Goal: Task Accomplishment & Management: Manage account settings

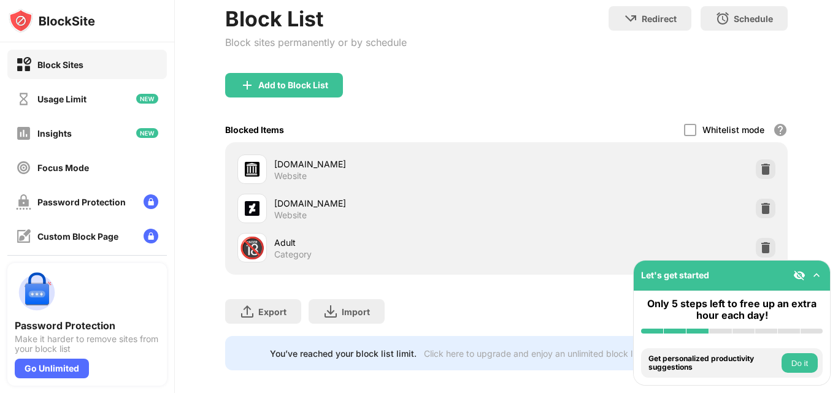
scroll to position [134, 0]
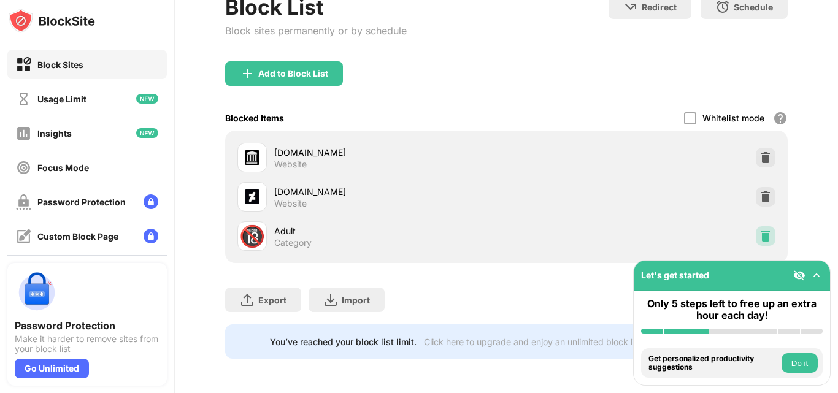
click at [760, 230] on img at bounding box center [766, 236] width 12 height 12
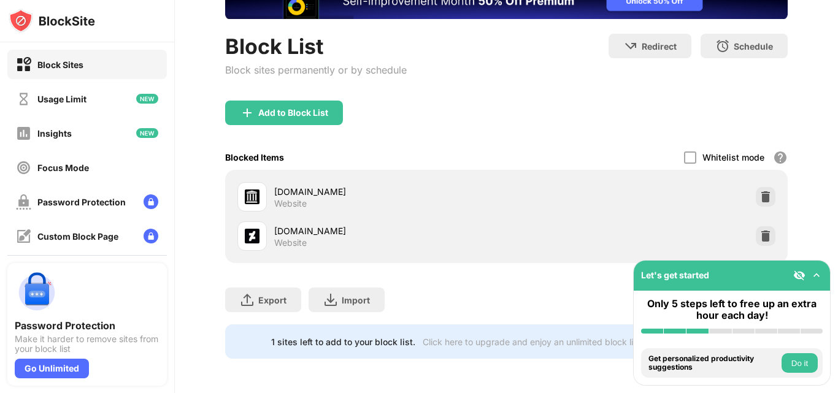
scroll to position [104, 0]
click at [760, 230] on img at bounding box center [766, 236] width 12 height 12
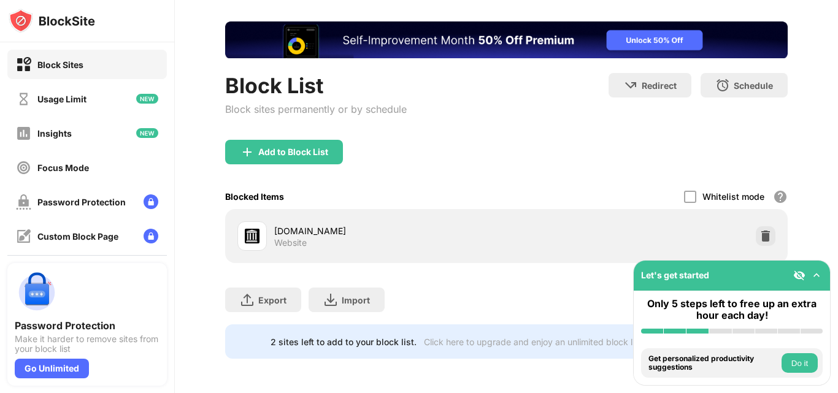
scroll to position [63, 0]
click at [814, 270] on img at bounding box center [817, 275] width 12 height 12
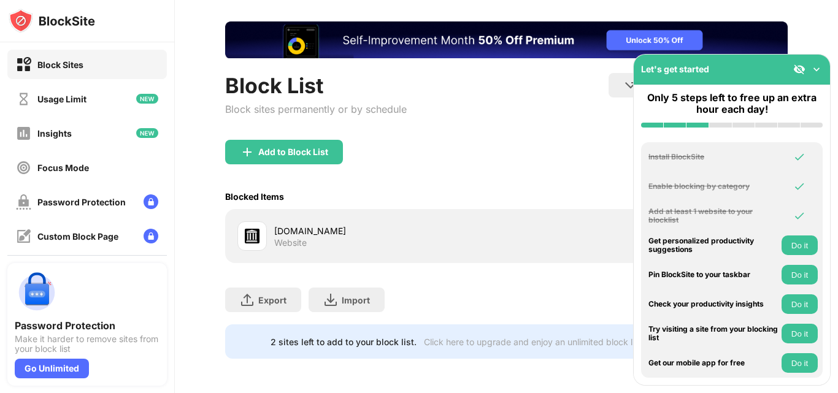
click at [806, 55] on div "Let's get started" at bounding box center [732, 70] width 196 height 30
click at [814, 65] on img at bounding box center [817, 69] width 12 height 12
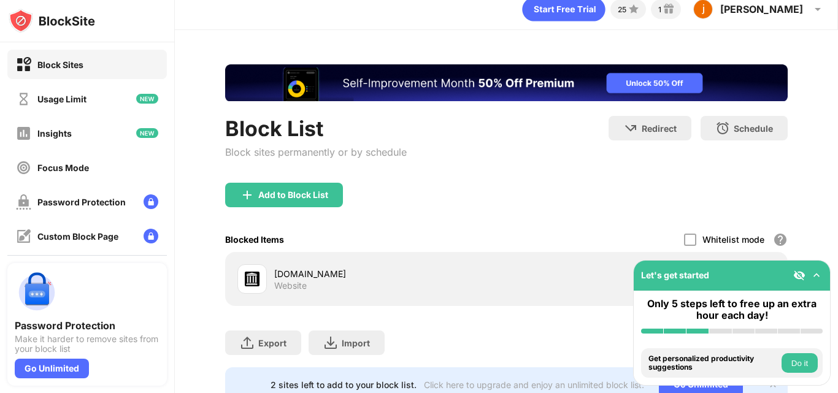
scroll to position [0, 0]
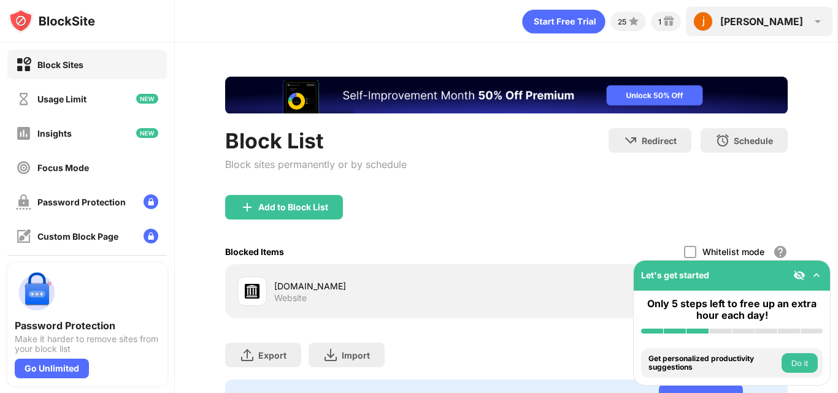
click at [795, 17] on div "[PERSON_NAME]" at bounding box center [761, 21] width 83 height 12
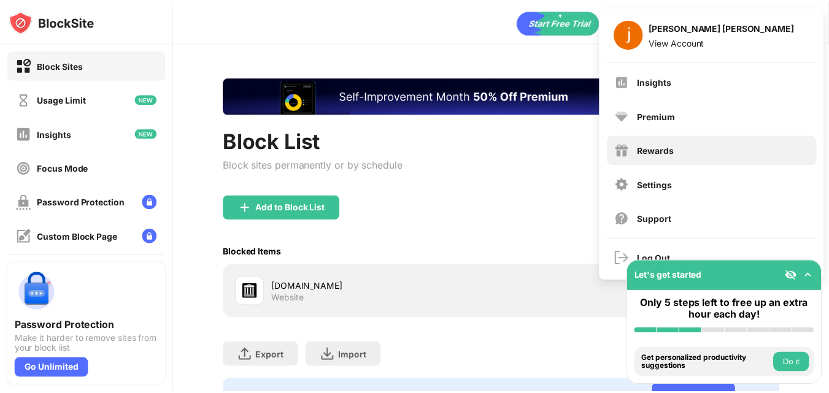
scroll to position [64, 0]
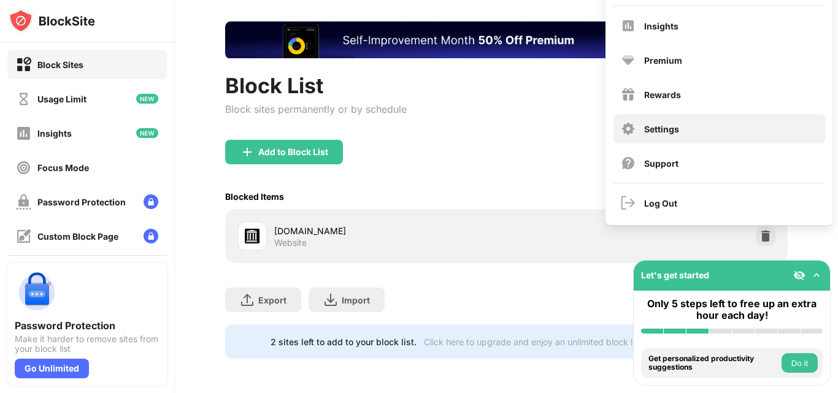
click at [657, 124] on div "Settings" at bounding box center [661, 129] width 35 height 10
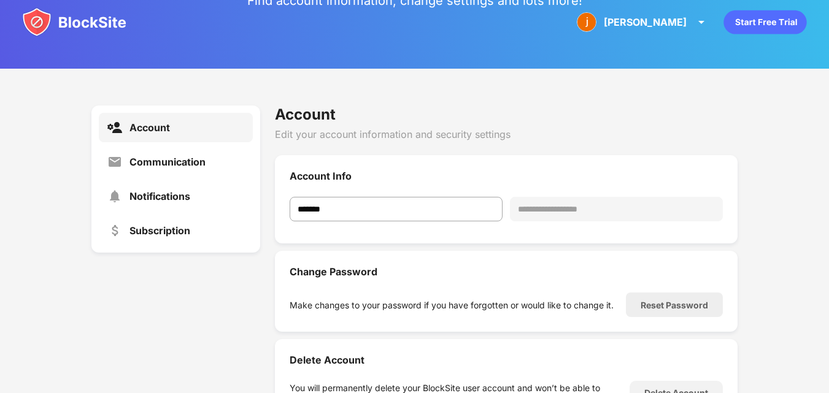
scroll to position [164, 0]
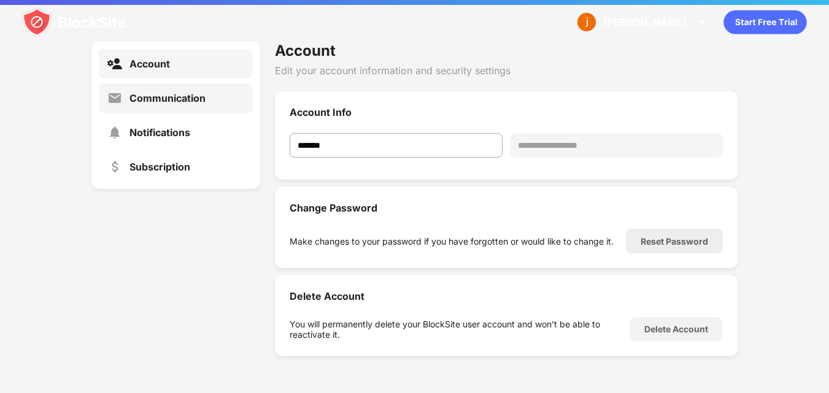
click at [178, 93] on div "Communication" at bounding box center [167, 98] width 76 height 12
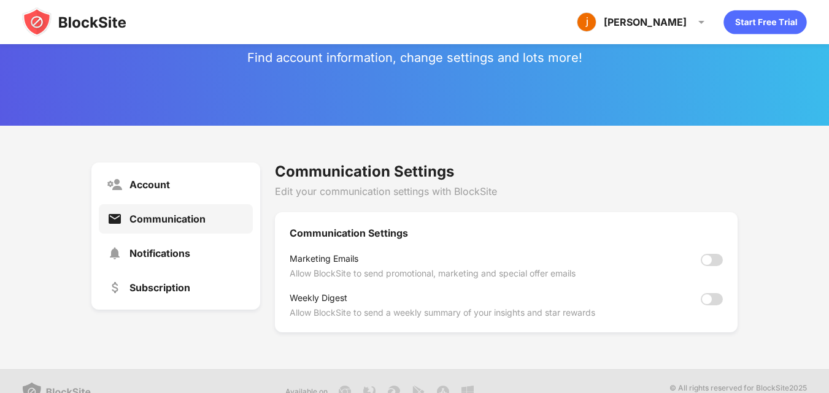
scroll to position [45, 0]
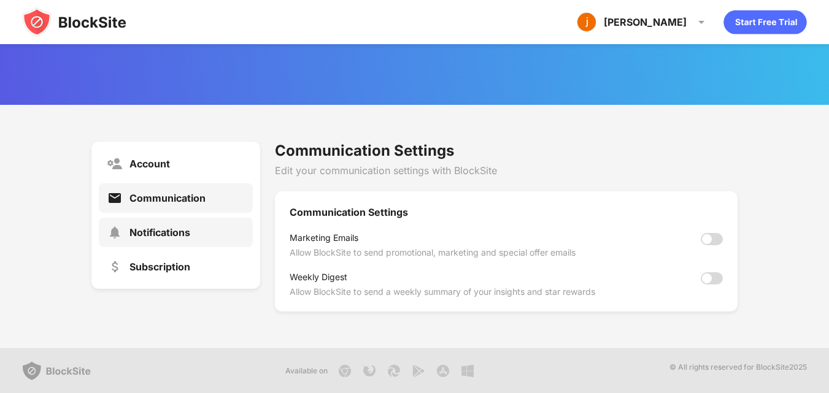
click at [175, 235] on div "Notifications" at bounding box center [159, 232] width 61 height 12
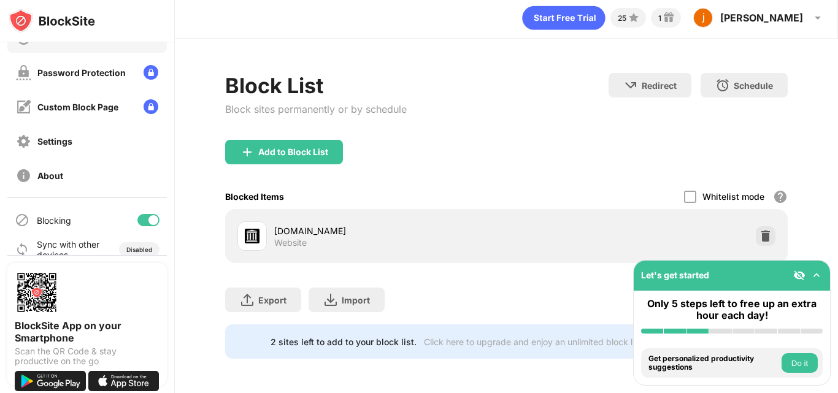
scroll to position [146, 0]
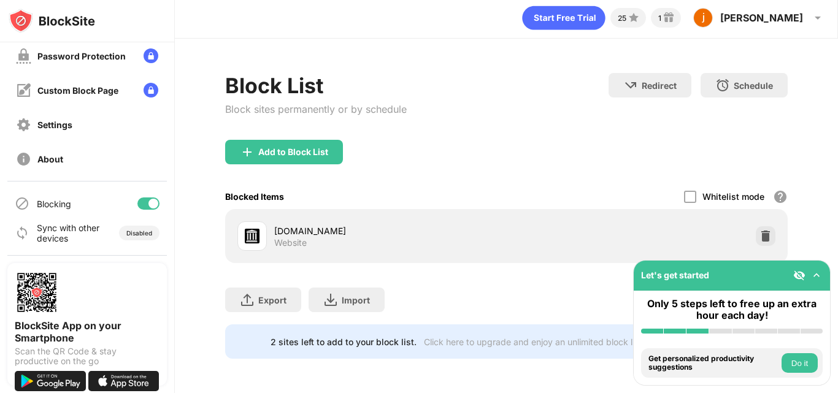
click at [149, 201] on div at bounding box center [154, 204] width 10 height 10
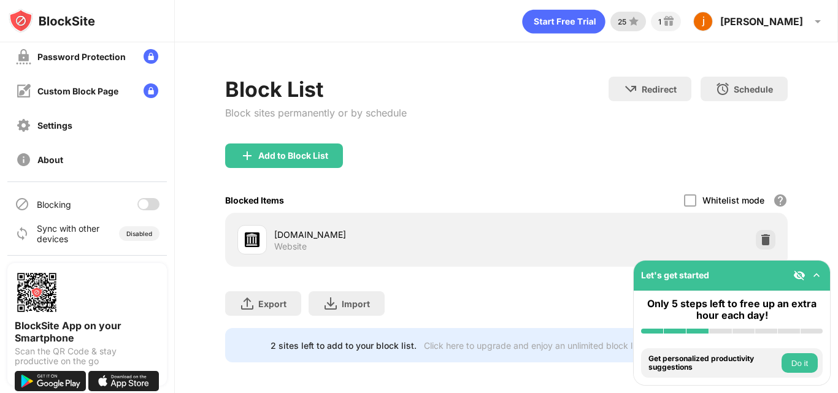
click at [641, 15] on img at bounding box center [634, 21] width 15 height 15
